Goal: Task Accomplishment & Management: Use online tool/utility

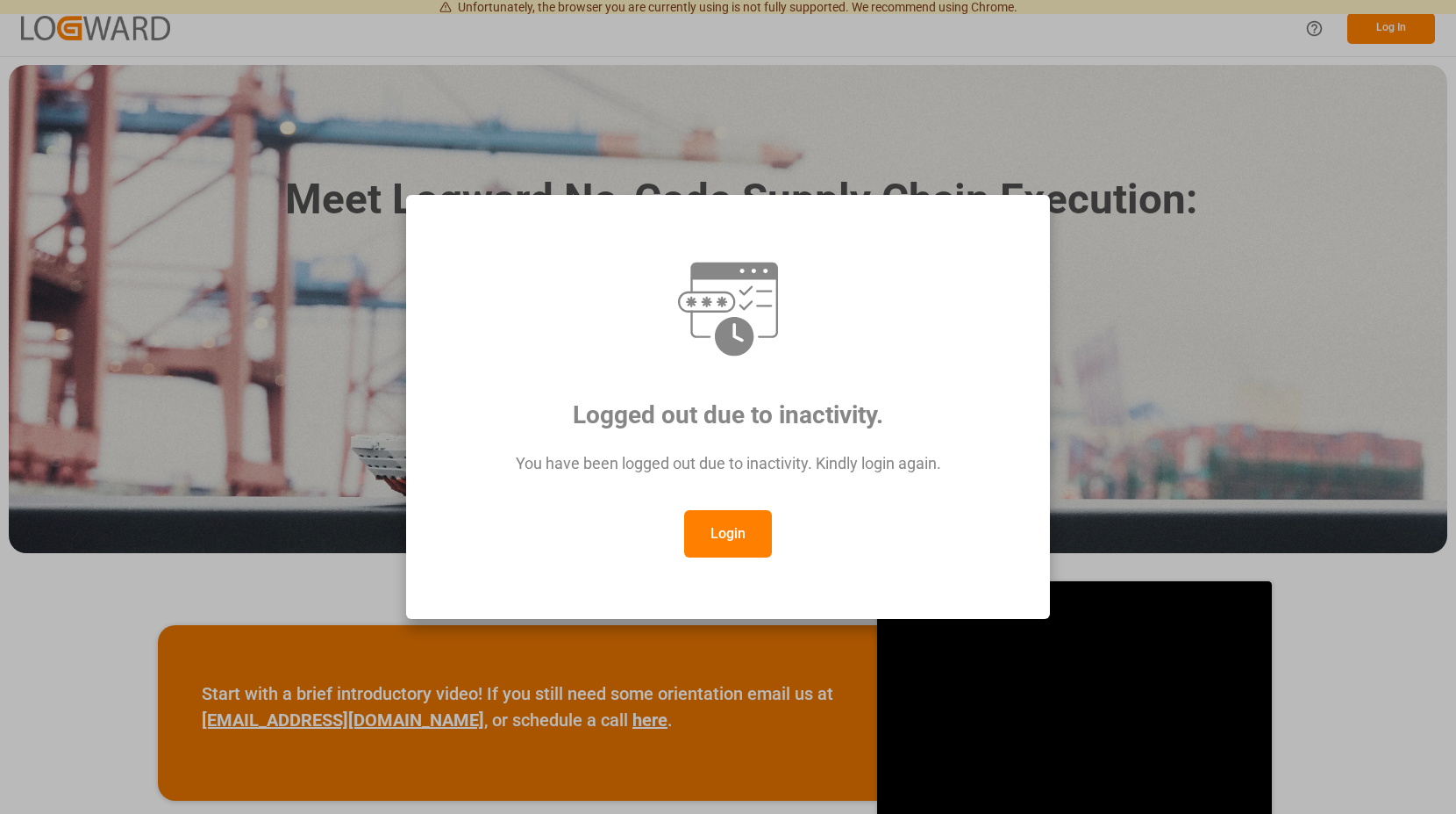
click at [741, 554] on button "Login" at bounding box center [728, 533] width 88 height 48
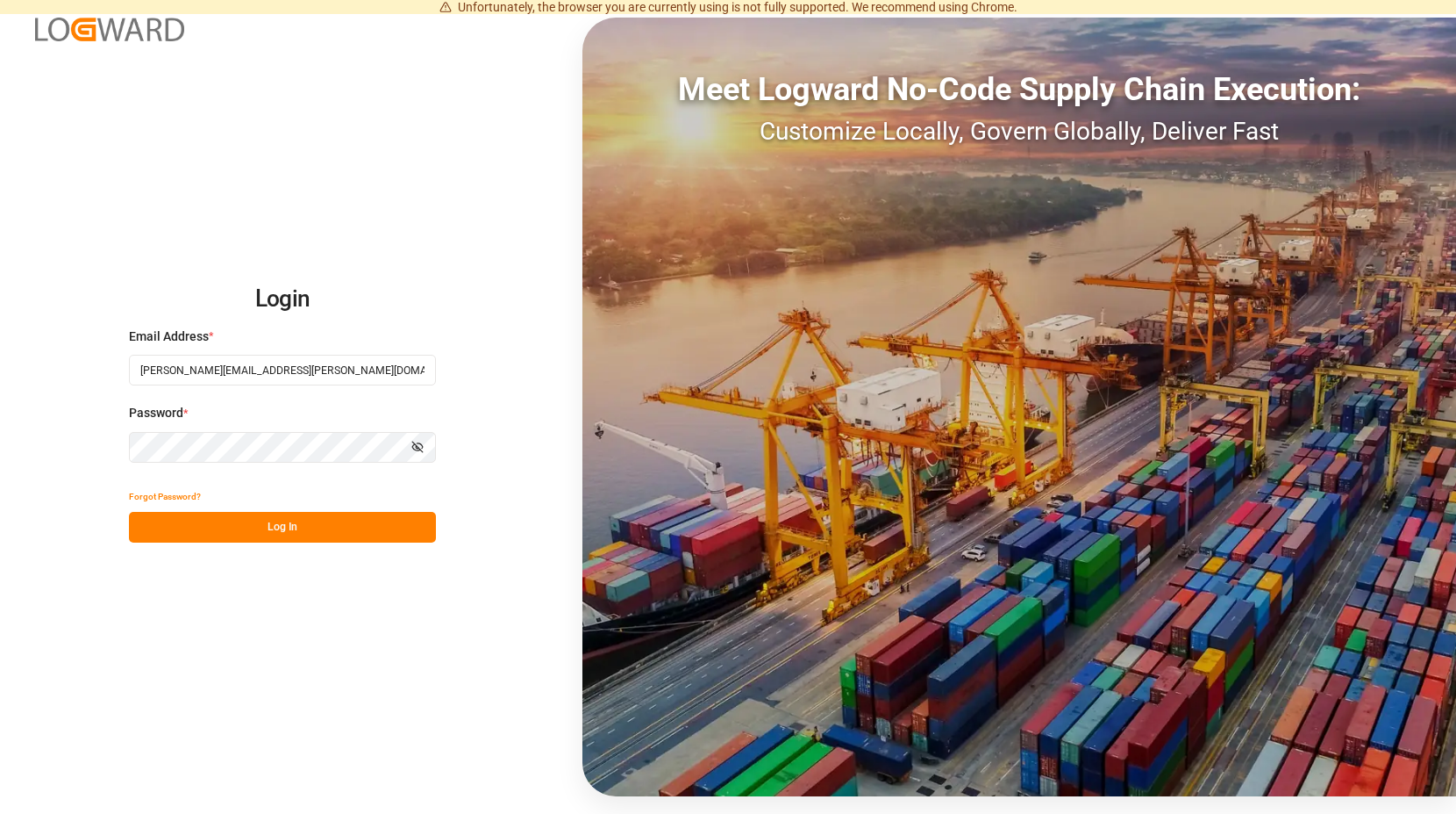
click at [289, 528] on button "Log In" at bounding box center [282, 527] width 307 height 31
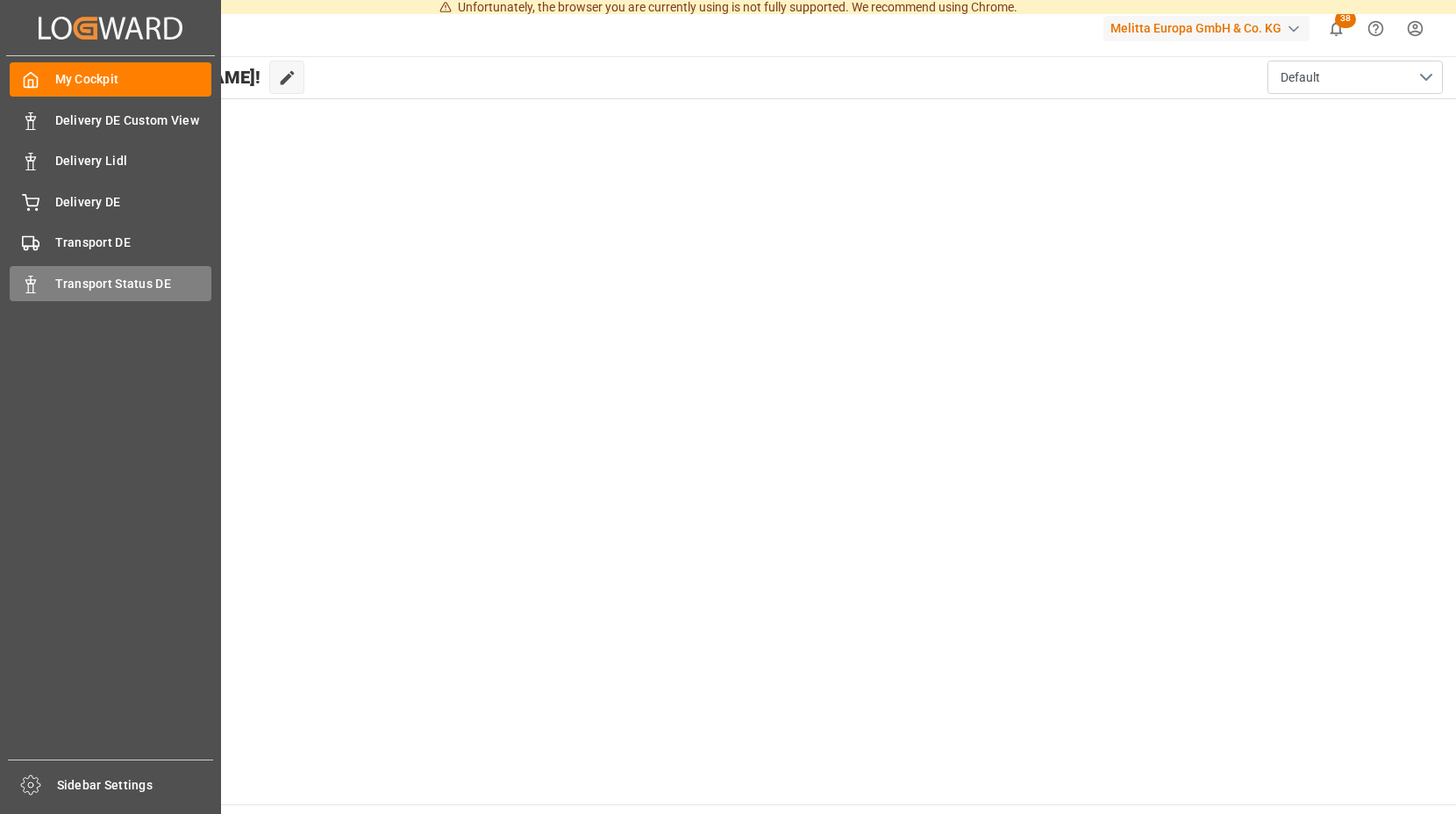
click at [32, 282] on icon at bounding box center [30, 283] width 17 height 17
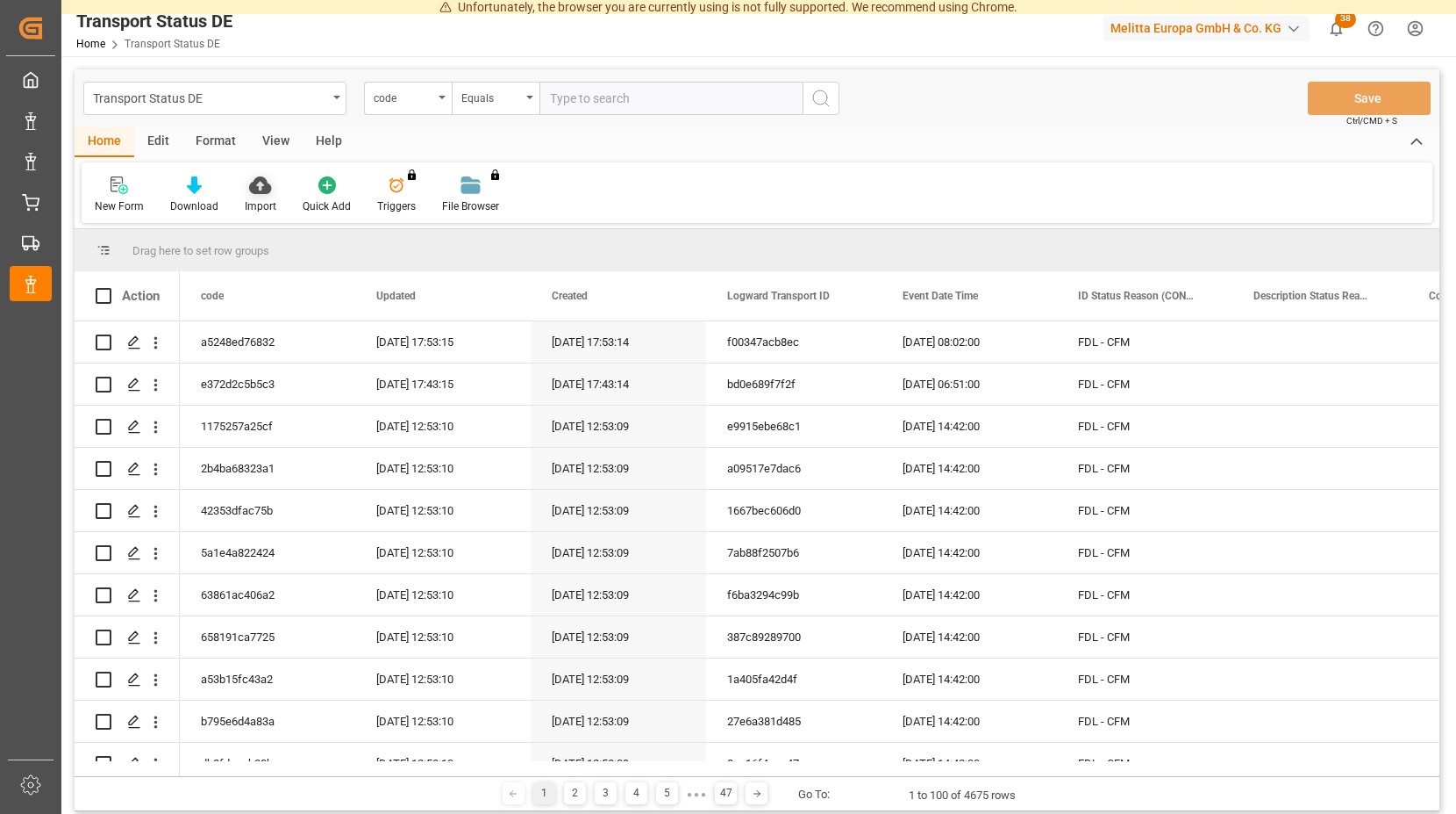
click at [259, 186] on icon at bounding box center [260, 184] width 22 height 17
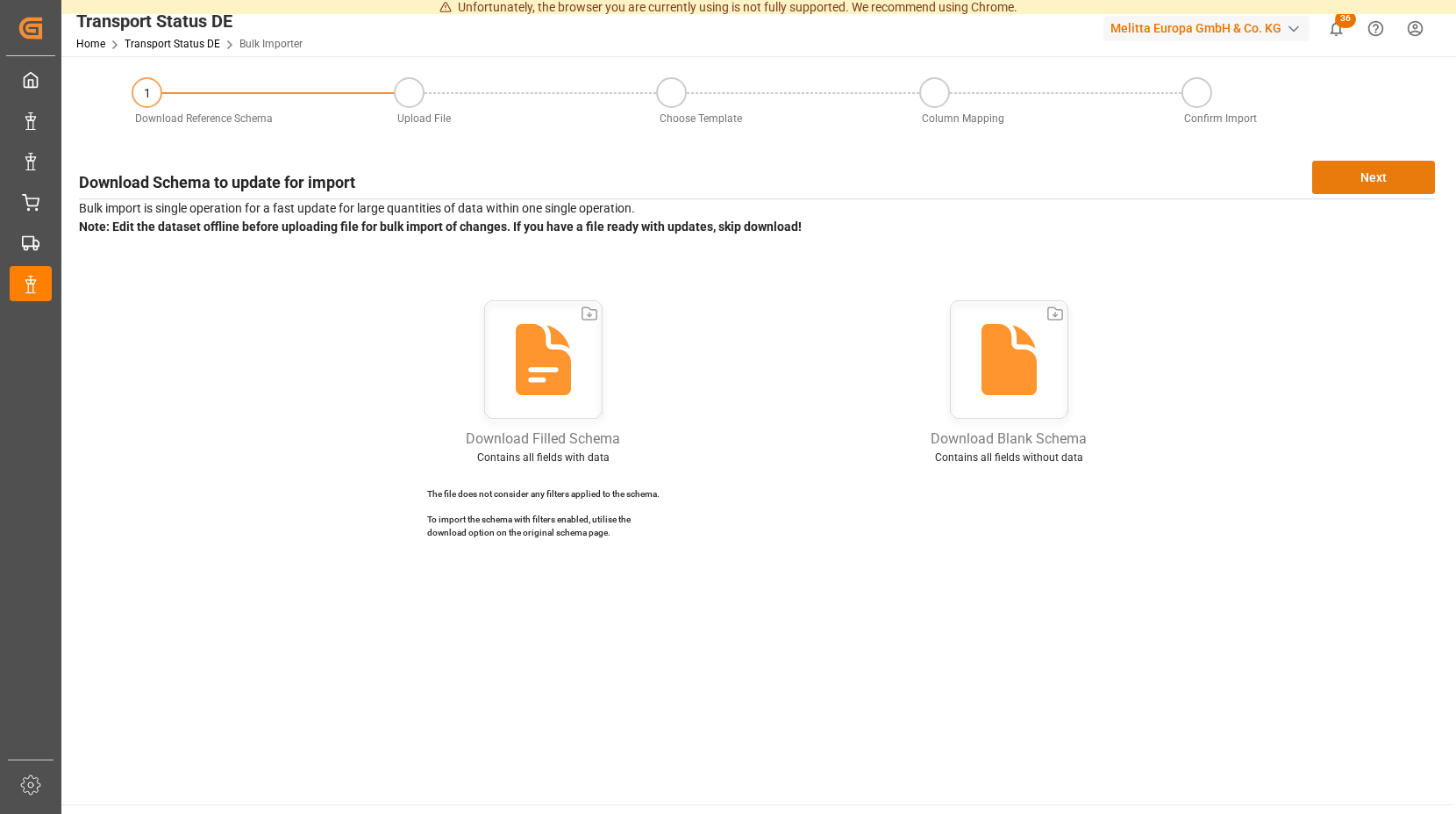
click at [1364, 170] on button "Next" at bounding box center [1374, 177] width 123 height 33
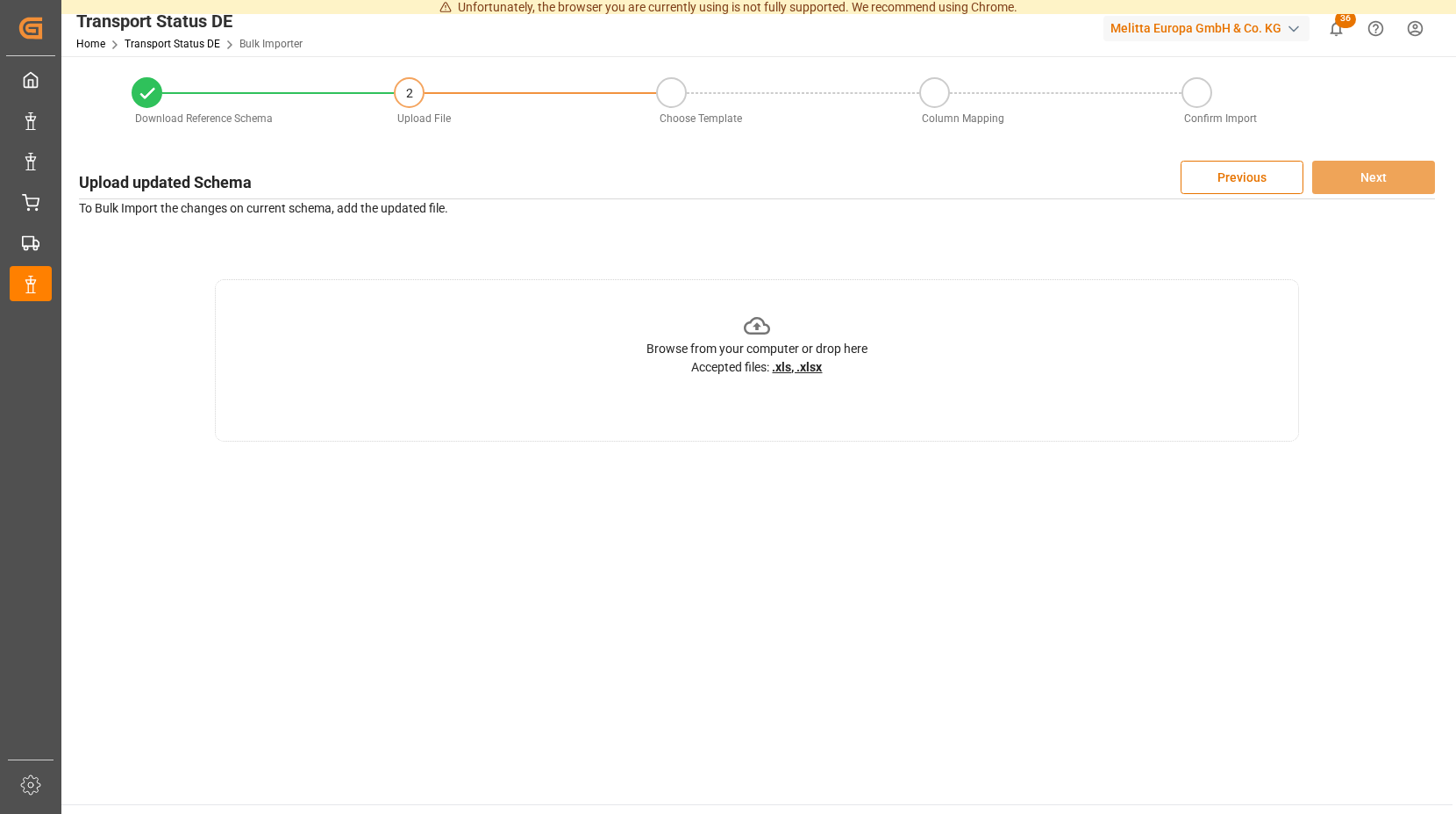
click at [753, 320] on icon at bounding box center [758, 326] width 27 height 27
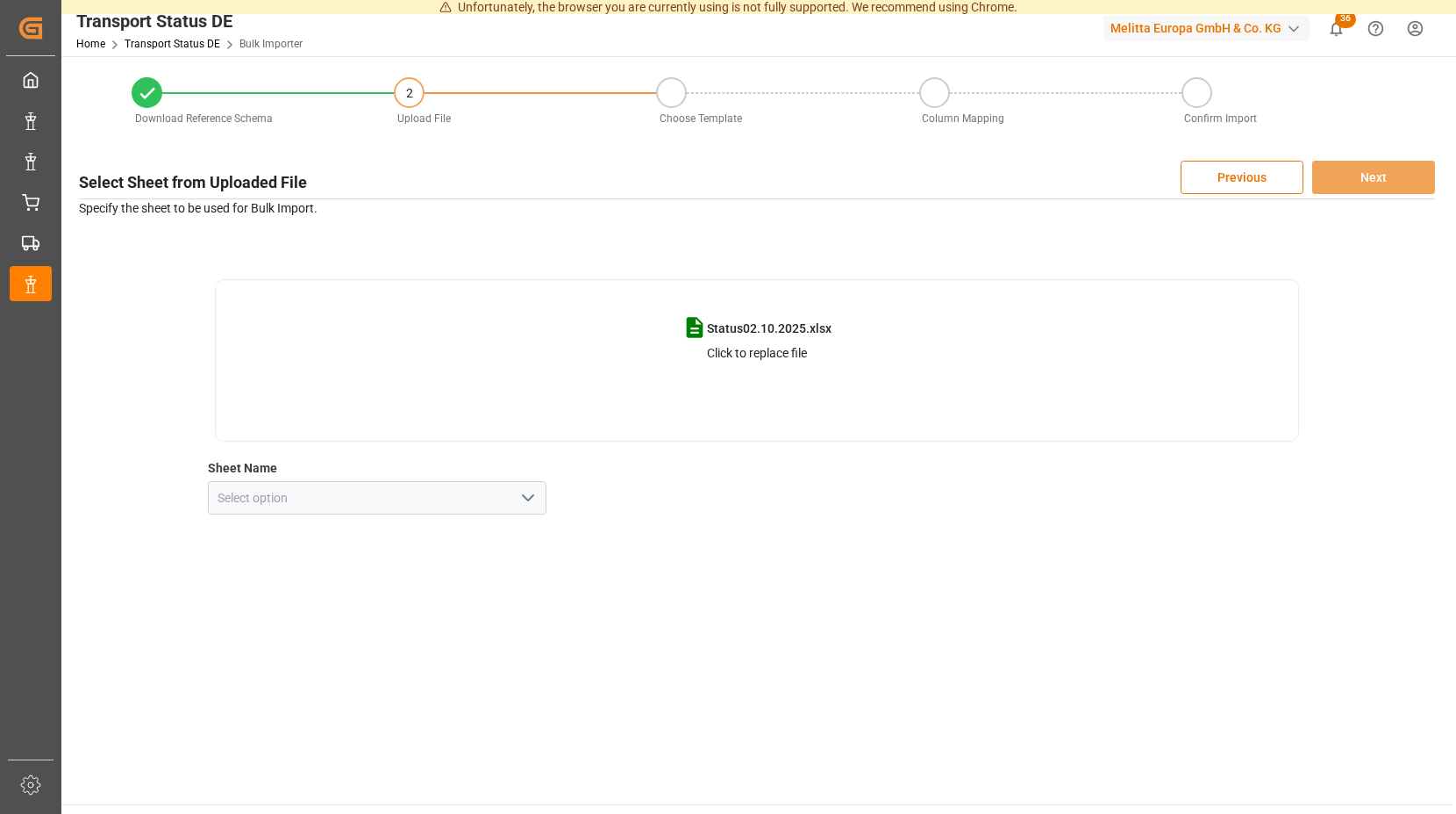
click at [528, 501] on icon "open menu" at bounding box center [528, 497] width 21 height 21
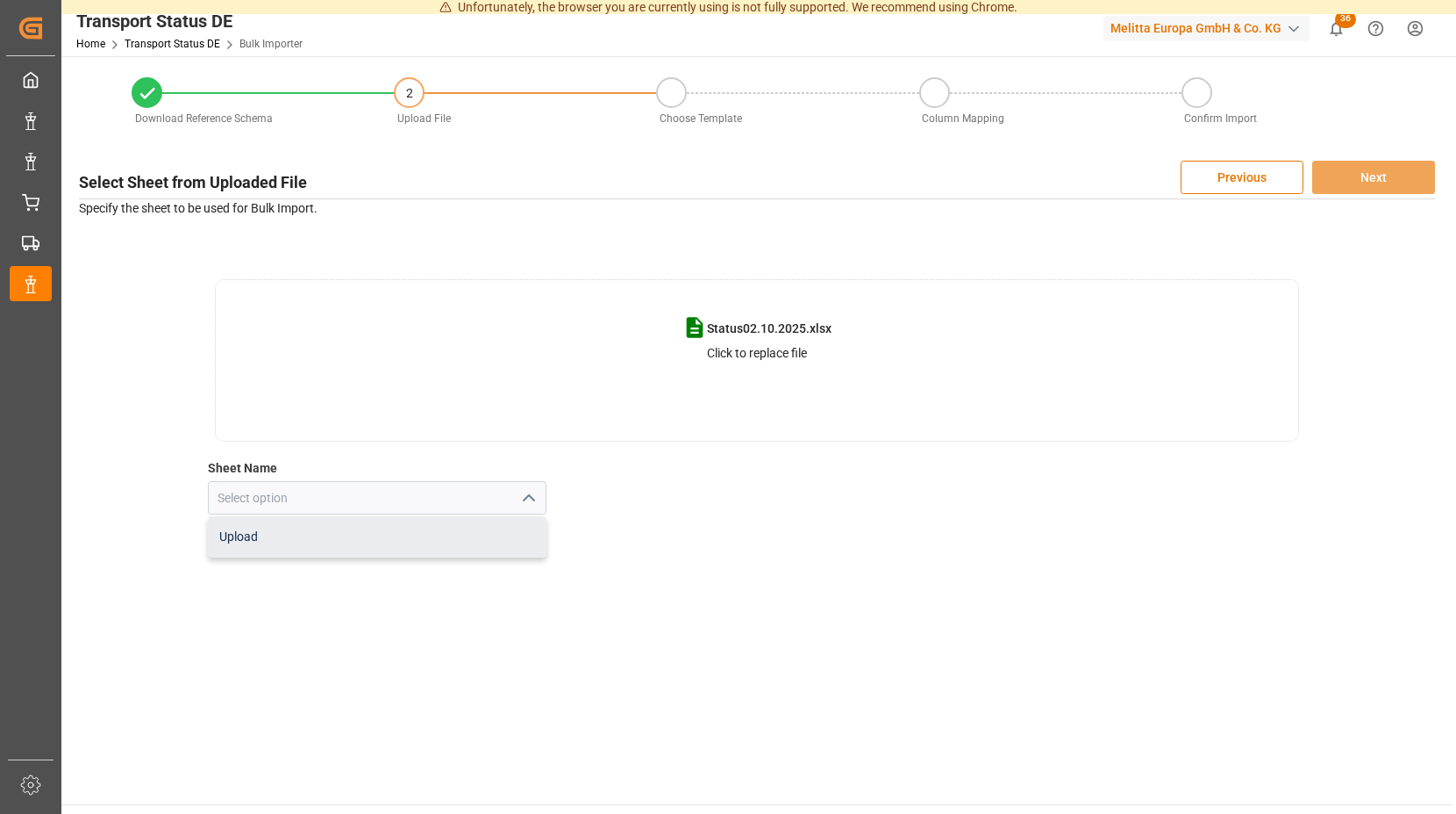
click at [266, 532] on div "Upload" at bounding box center [377, 537] width 337 height 40
type input "Upload"
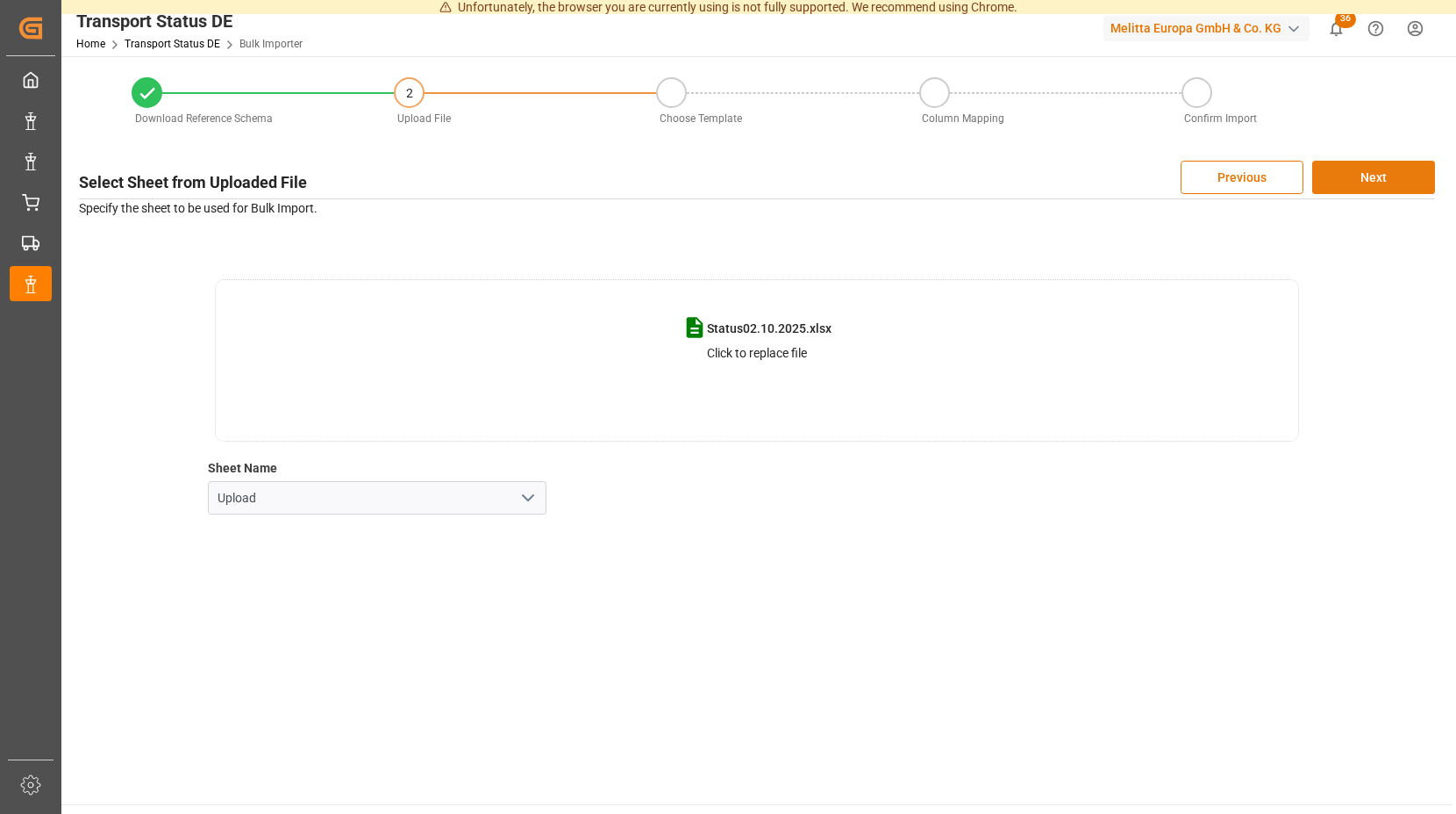
click at [1363, 172] on button "Next" at bounding box center [1374, 177] width 123 height 33
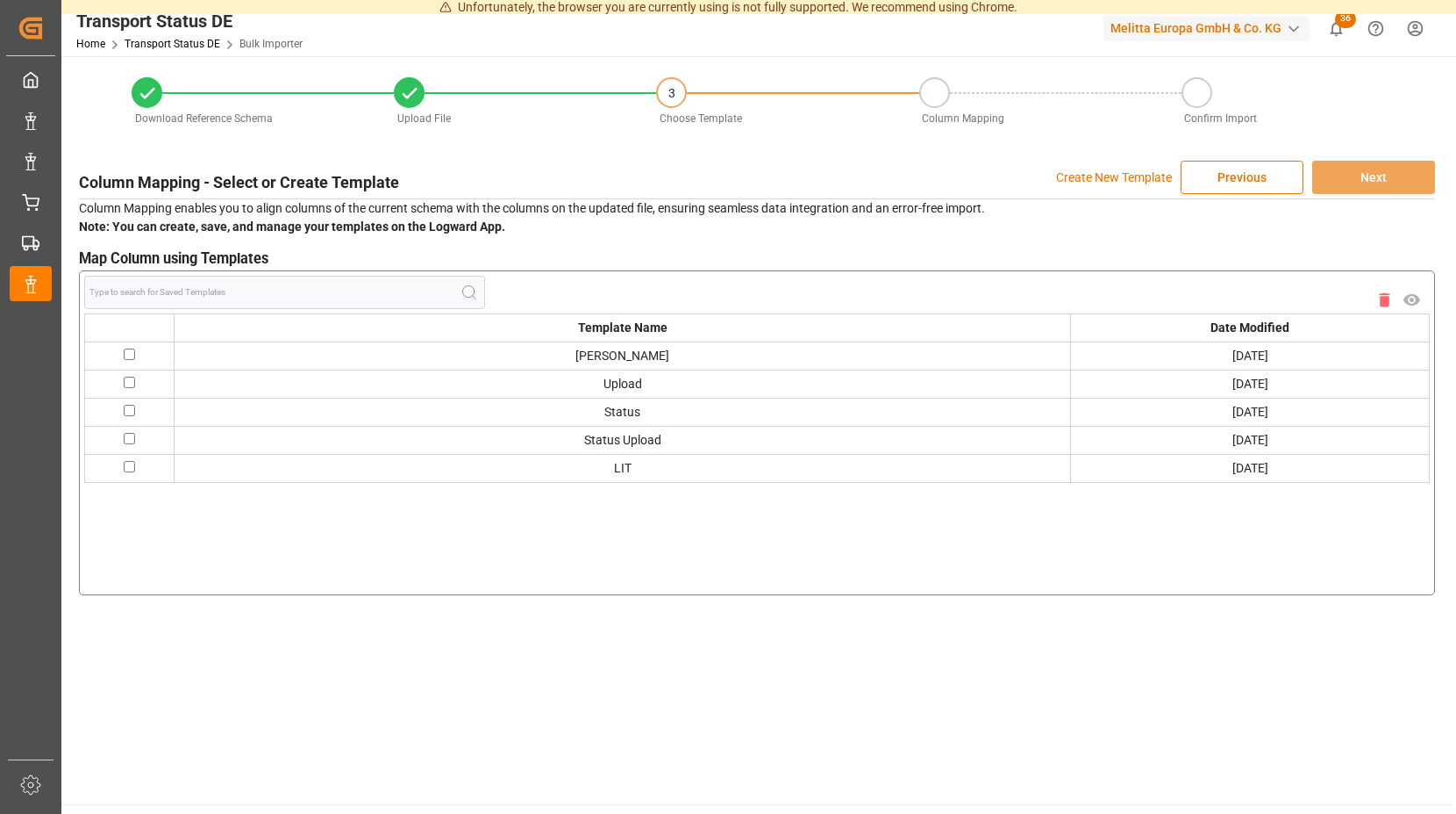
click at [128, 356] on input "checkbox" at bounding box center [129, 354] width 12 height 12
checkbox input "true"
click at [1346, 177] on button "Next" at bounding box center [1374, 177] width 123 height 33
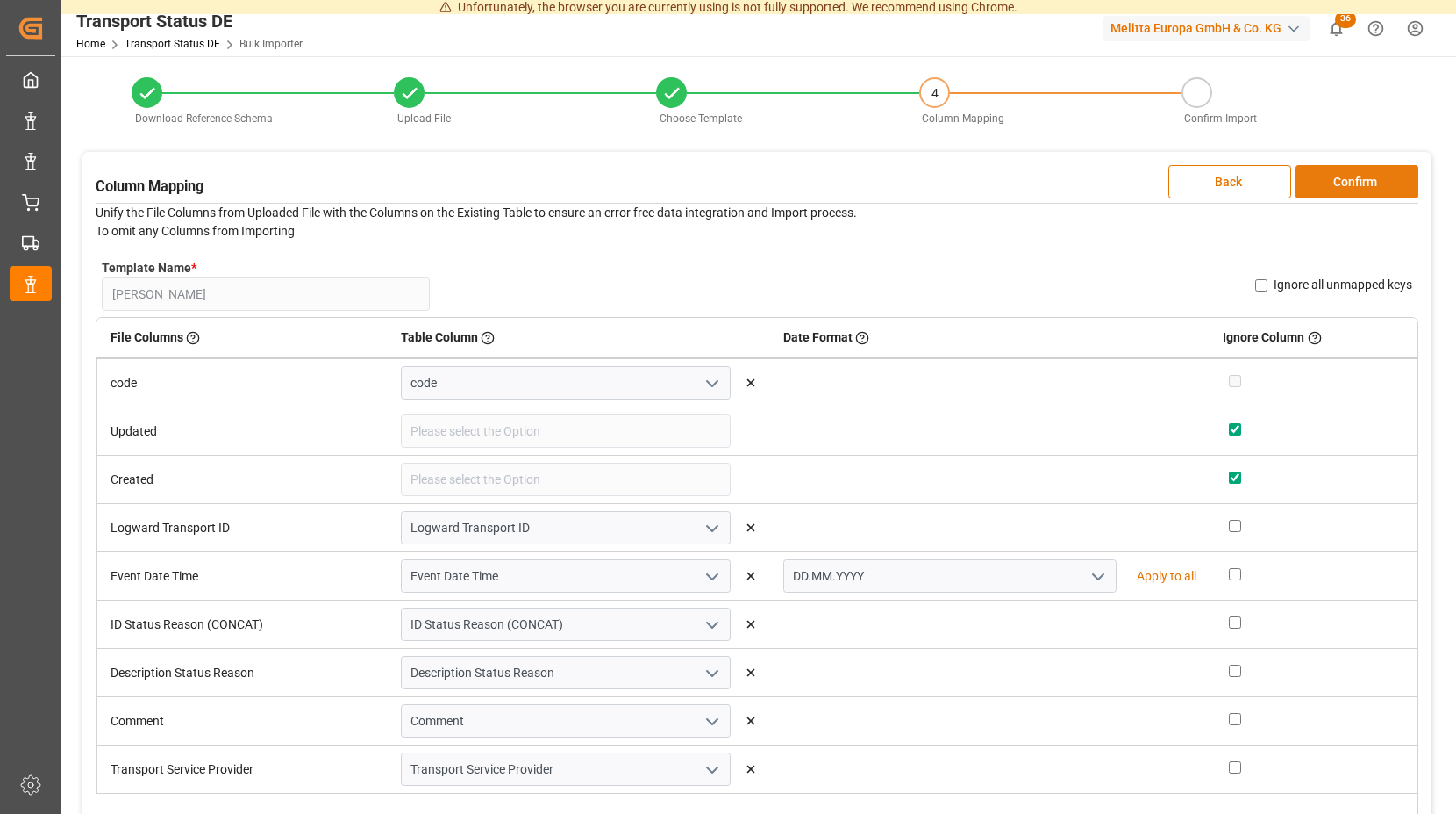
click at [1348, 178] on button "Confirm" at bounding box center [1357, 181] width 123 height 33
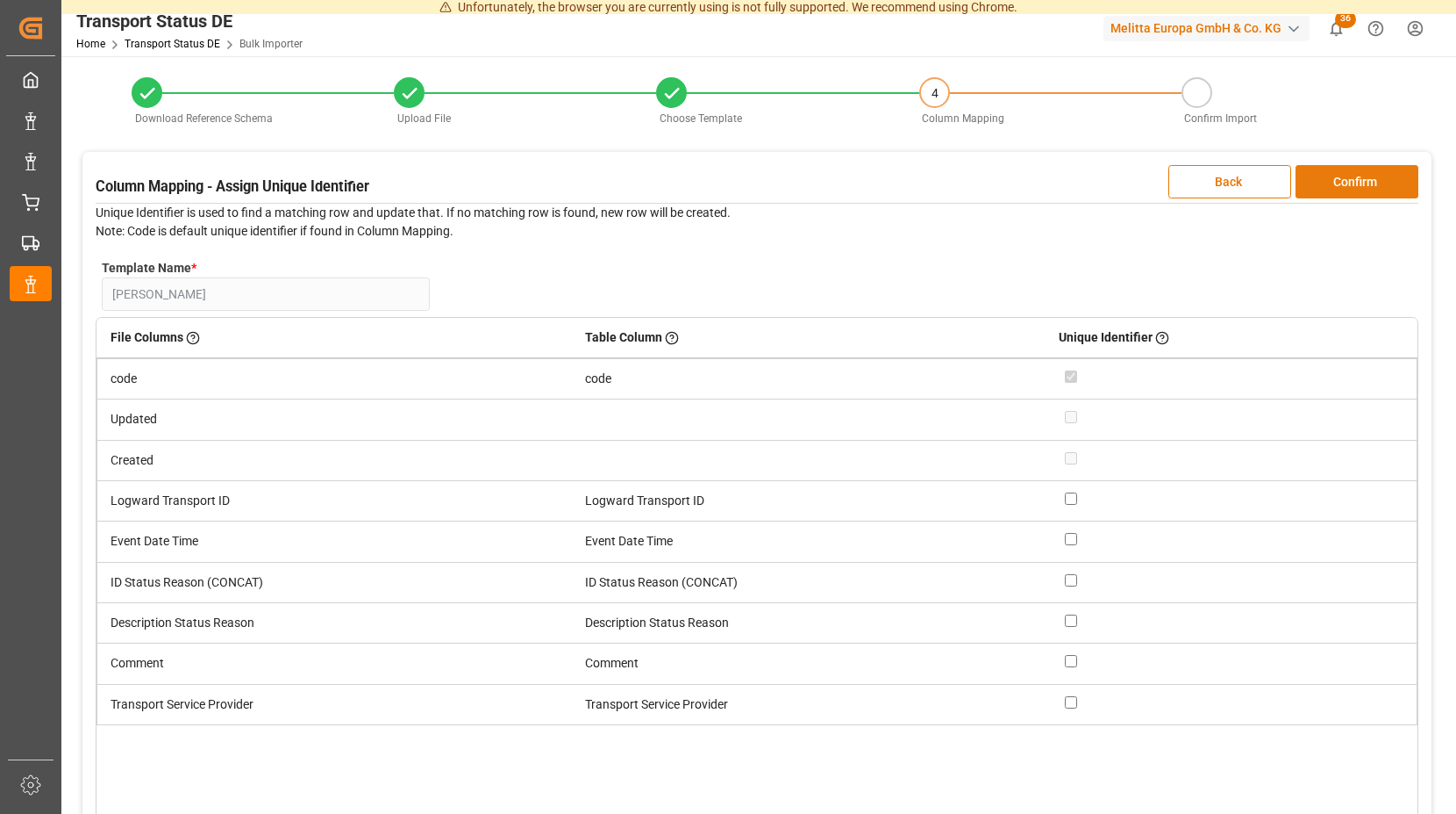
click at [1348, 178] on button "Confirm" at bounding box center [1357, 181] width 123 height 33
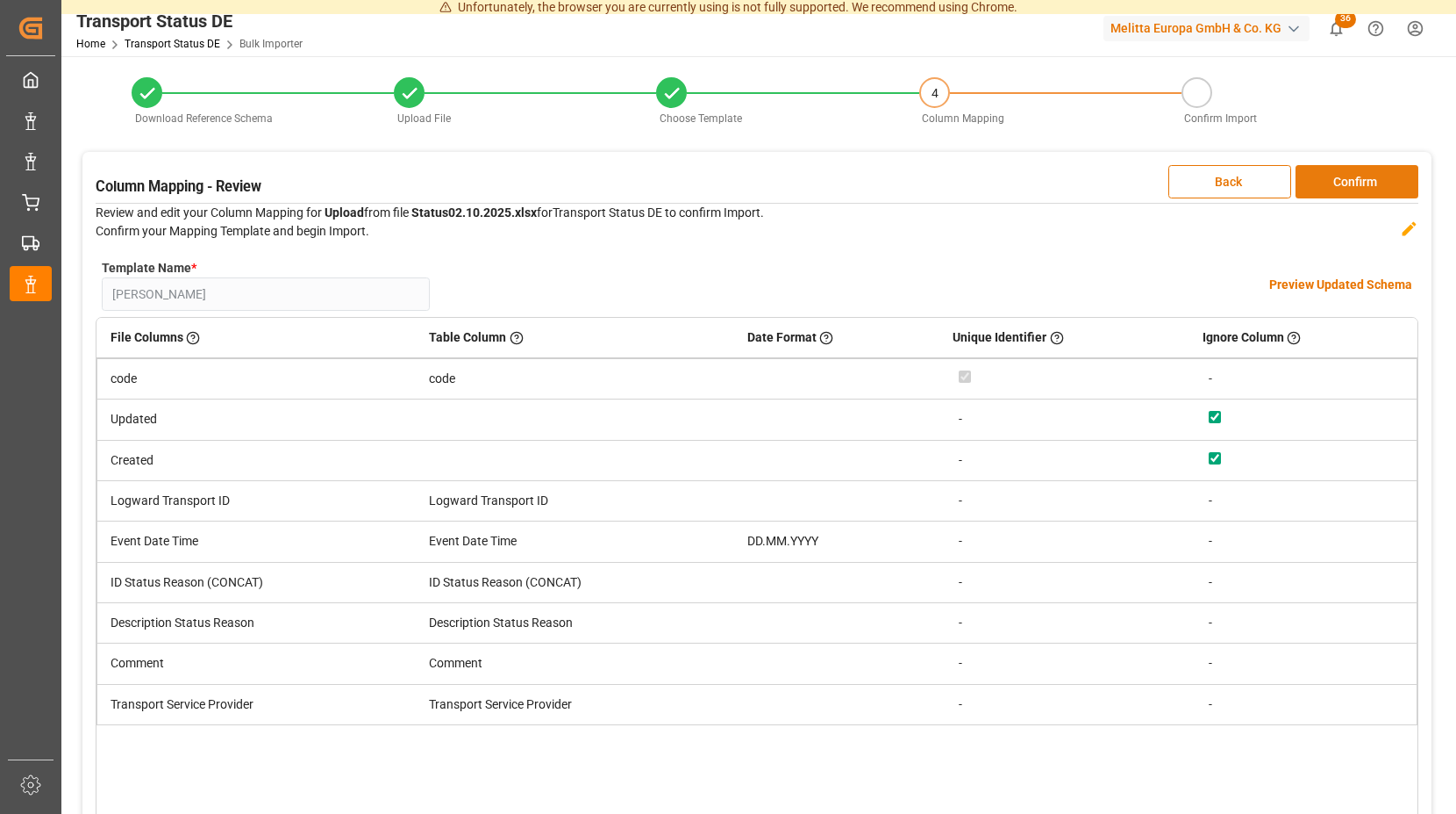
click at [1348, 178] on button "Confirm" at bounding box center [1357, 181] width 123 height 33
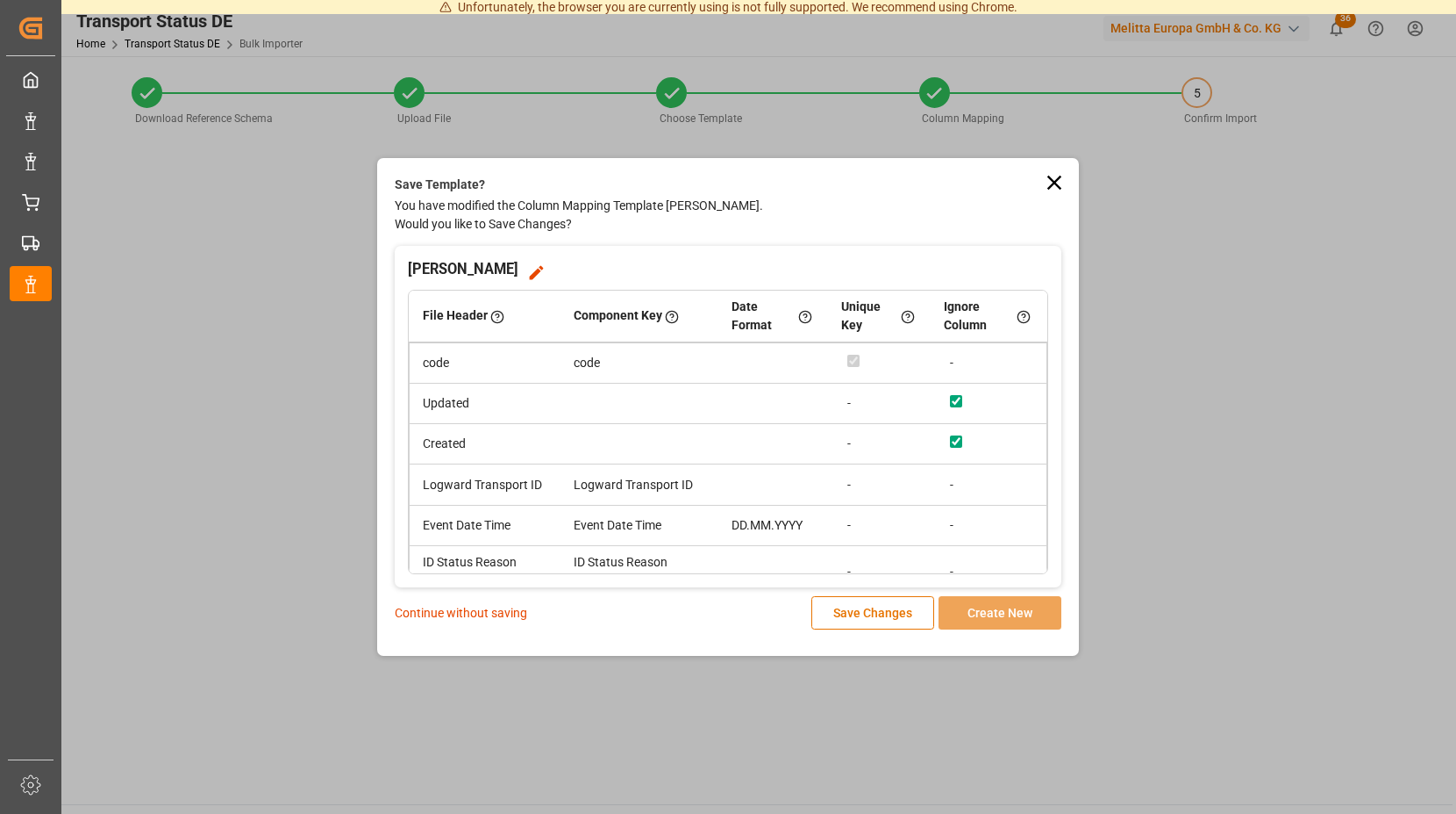
click at [429, 615] on p "Continue without saving" at bounding box center [461, 613] width 133 height 18
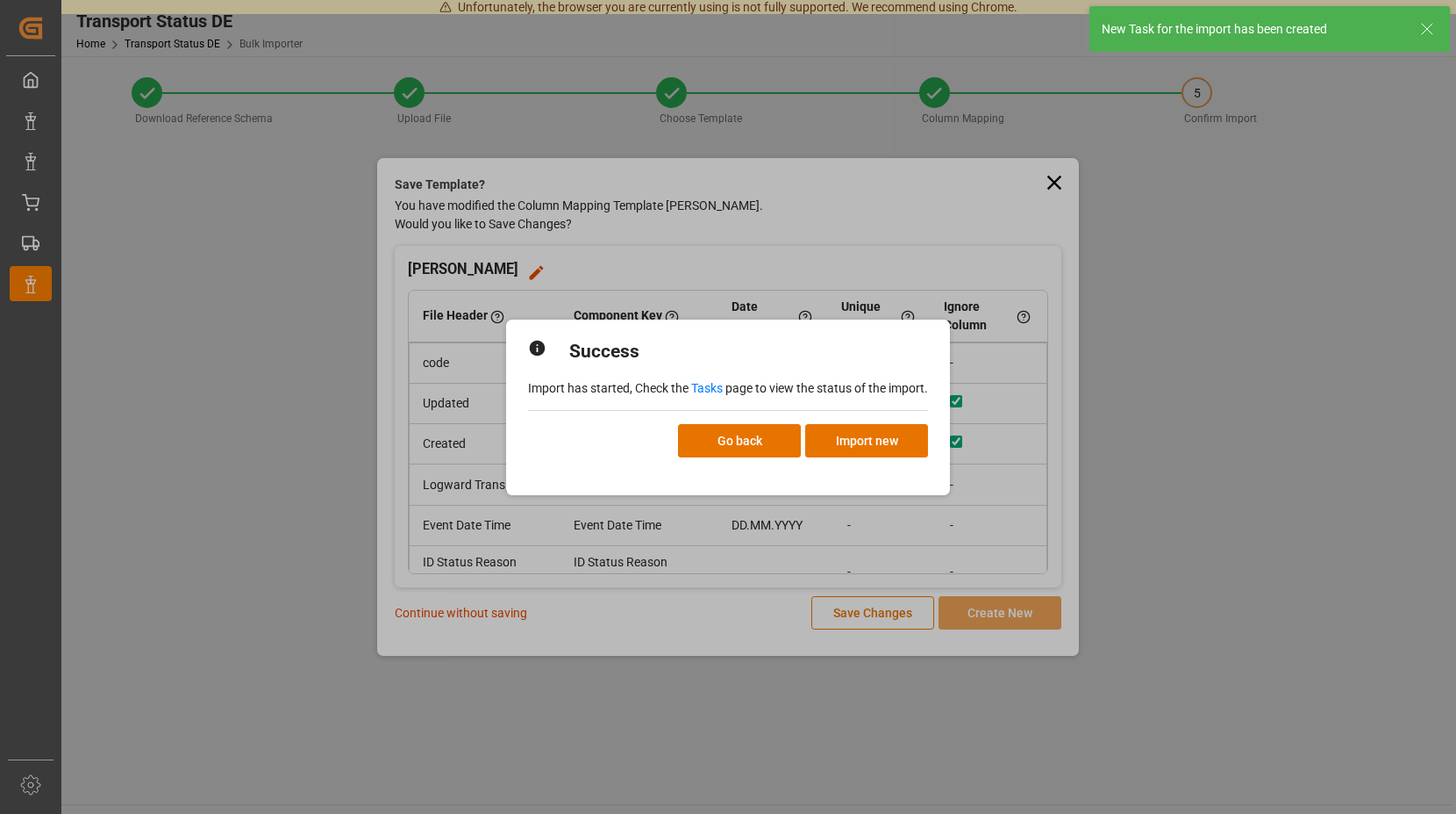
click at [705, 386] on link "Tasks" at bounding box center [706, 388] width 32 height 14
